Goal: Navigation & Orientation: Find specific page/section

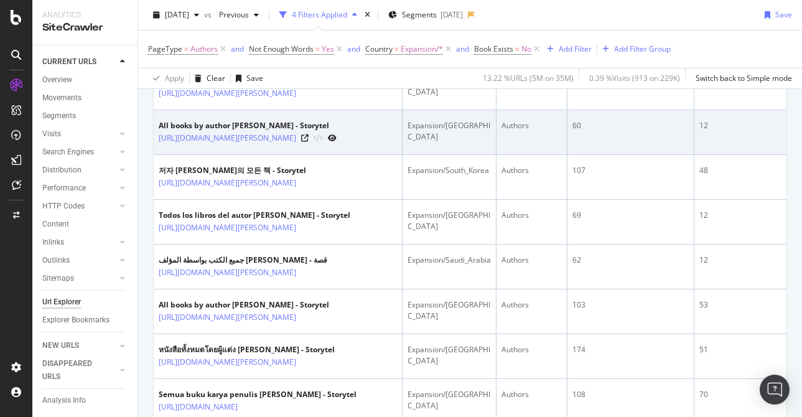
scroll to position [949, 0]
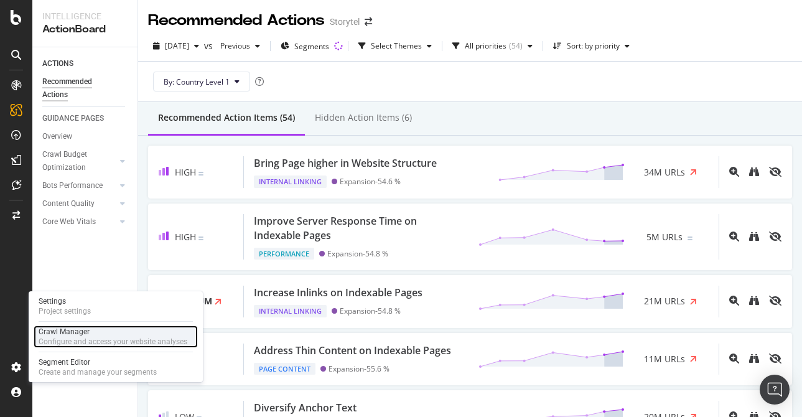
click at [89, 339] on div "Configure and access your website analyses" at bounding box center [113, 342] width 149 height 10
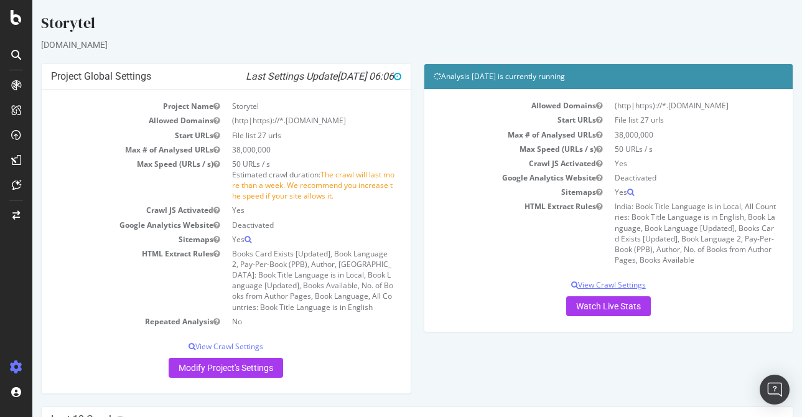
click at [610, 284] on p "View Crawl Settings" at bounding box center [609, 284] width 350 height 11
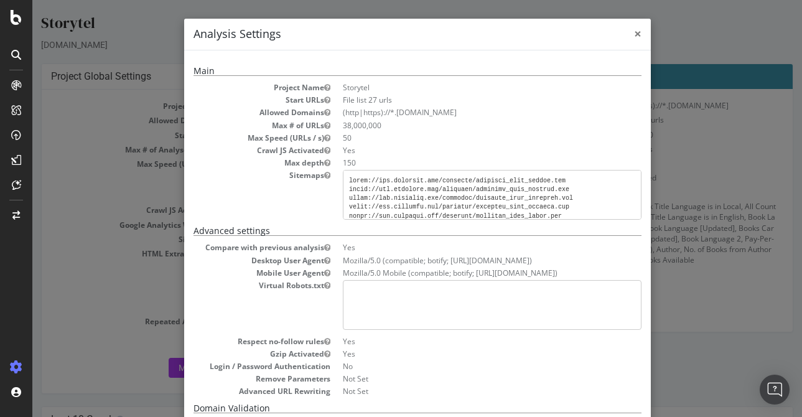
click at [636, 32] on span "×" at bounding box center [637, 33] width 7 height 17
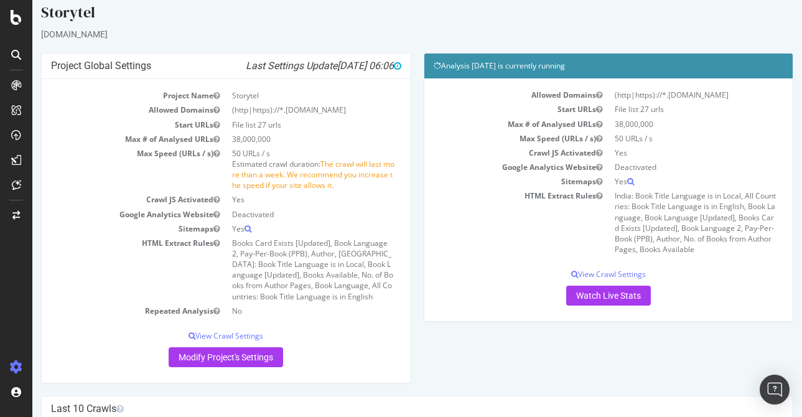
scroll to position [17, 0]
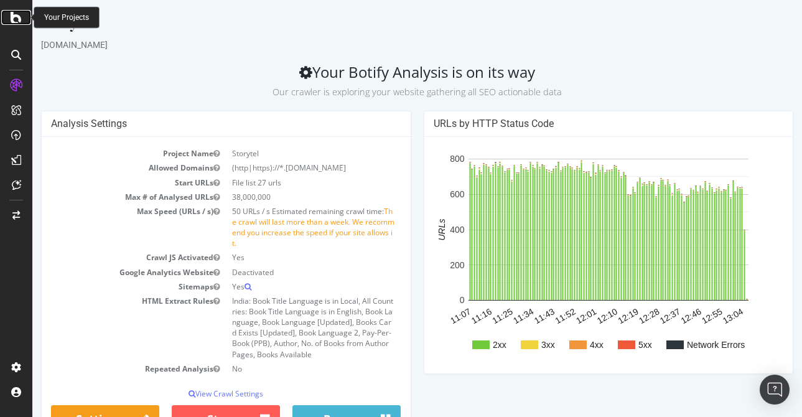
click at [14, 18] on icon at bounding box center [16, 17] width 11 height 15
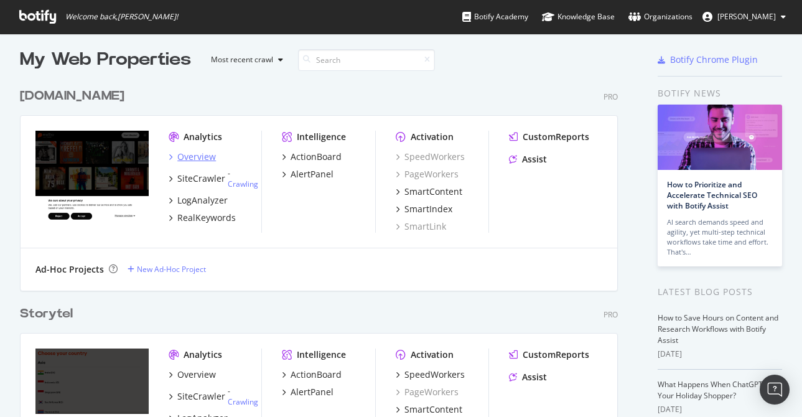
scroll to position [7, 0]
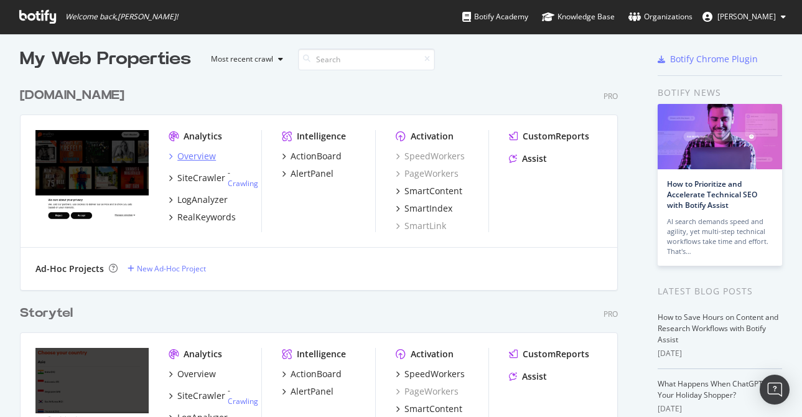
click at [202, 157] on div "Overview" at bounding box center [196, 156] width 39 height 12
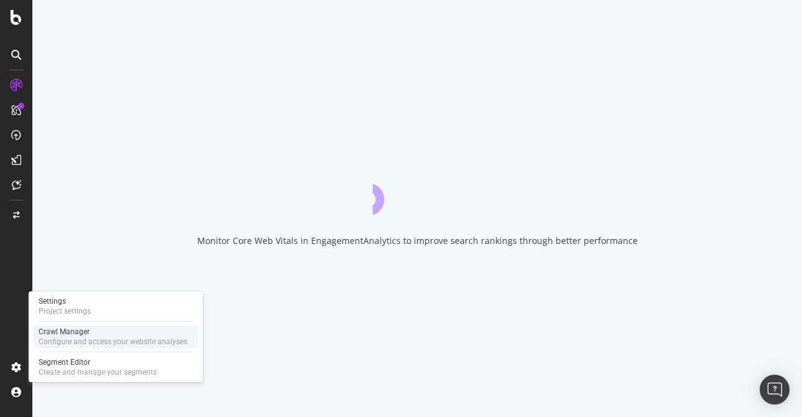
click at [86, 342] on div "Configure and access your website analyses" at bounding box center [113, 342] width 149 height 10
